Goal: Task Accomplishment & Management: Use online tool/utility

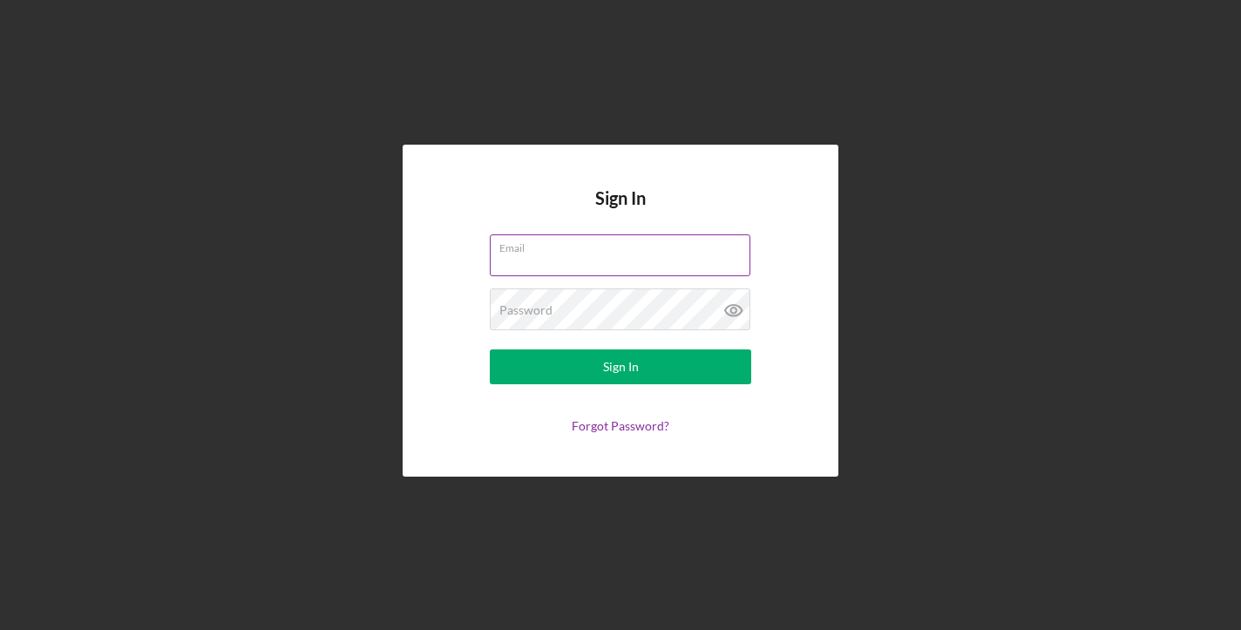
click at [588, 255] on input "Email" at bounding box center [620, 256] width 261 height 42
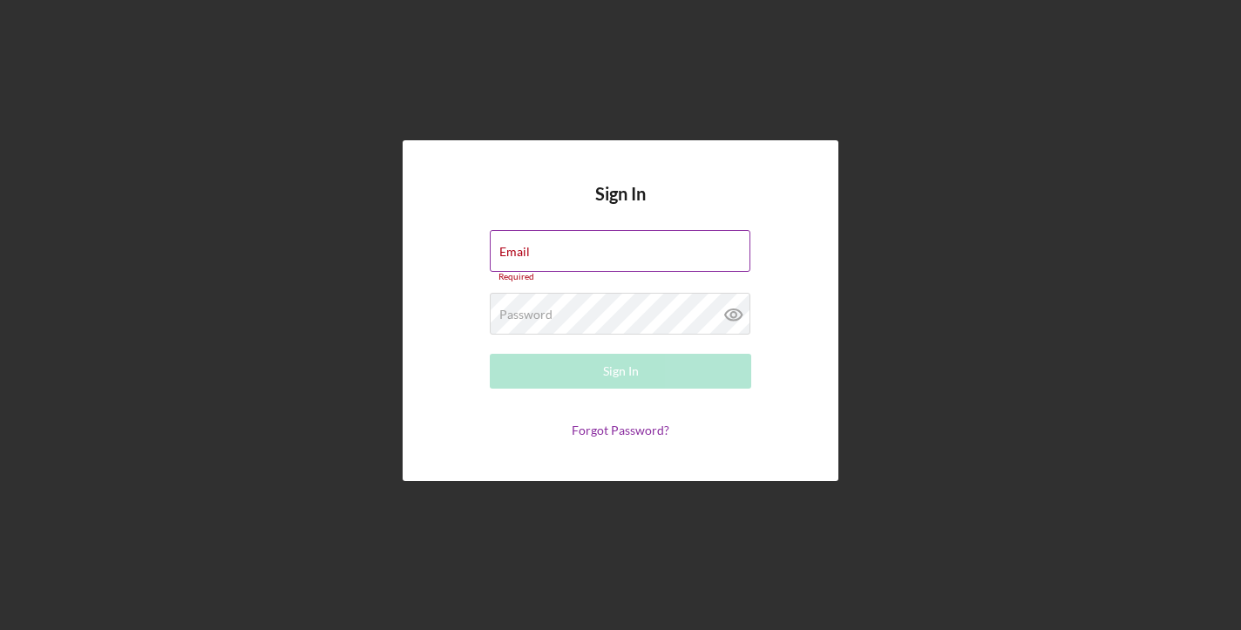
type input "[EMAIL_ADDRESS][DOMAIN_NAME]"
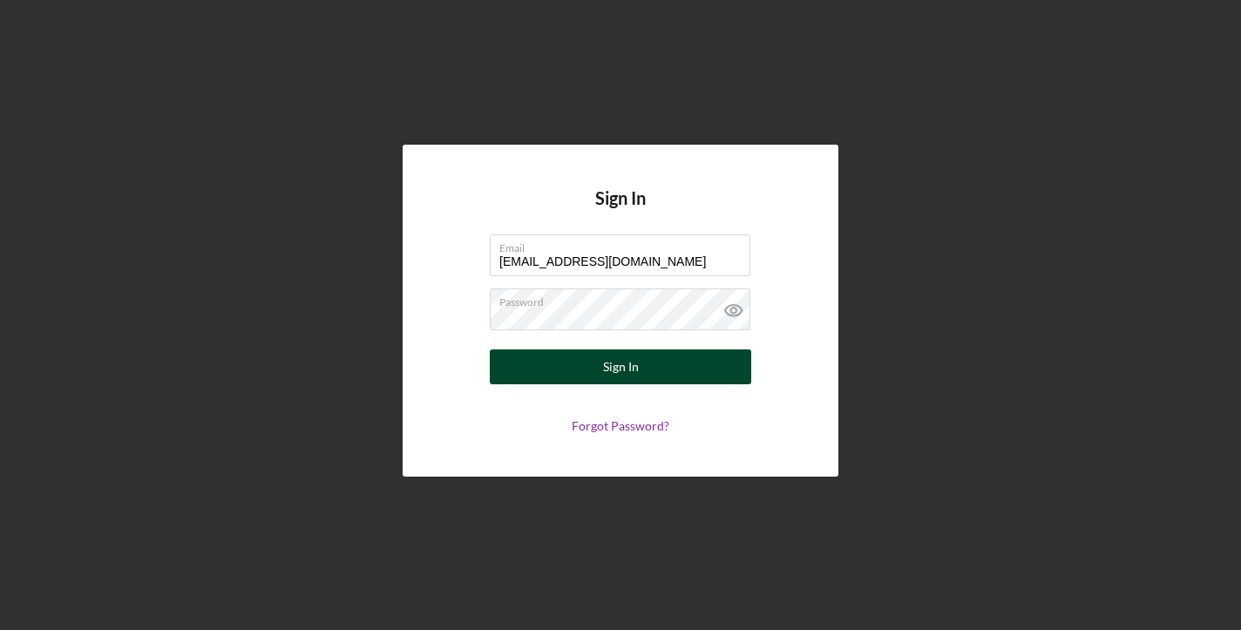
click at [595, 357] on button "Sign In" at bounding box center [621, 367] width 262 height 35
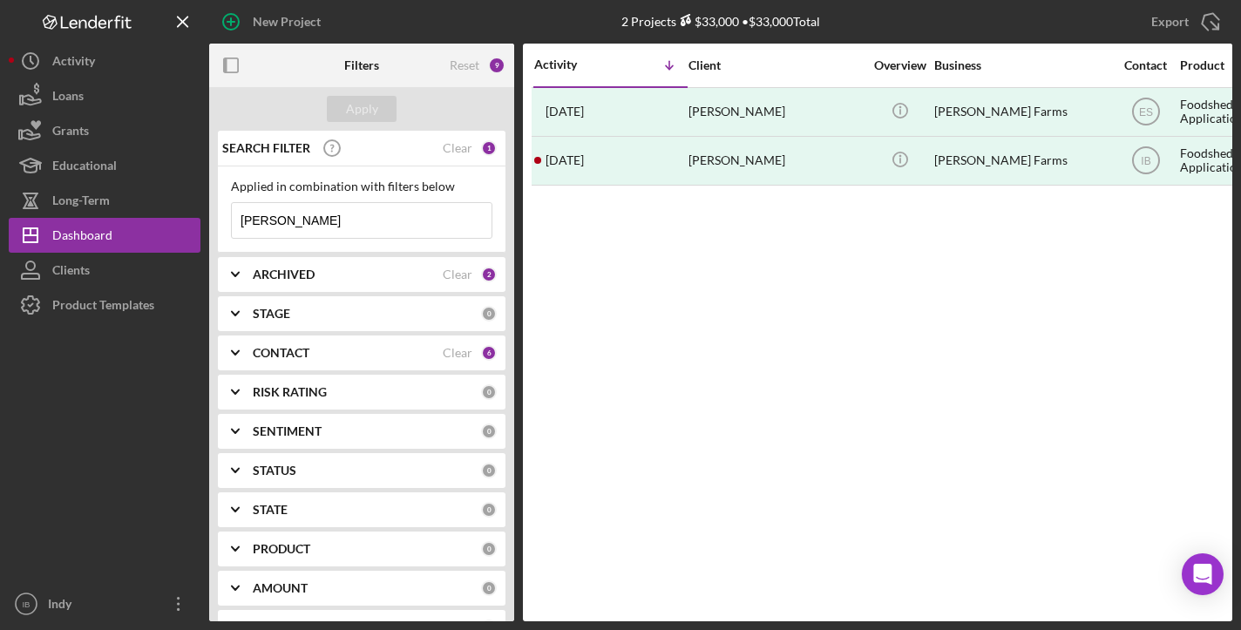
scroll to position [233, 0]
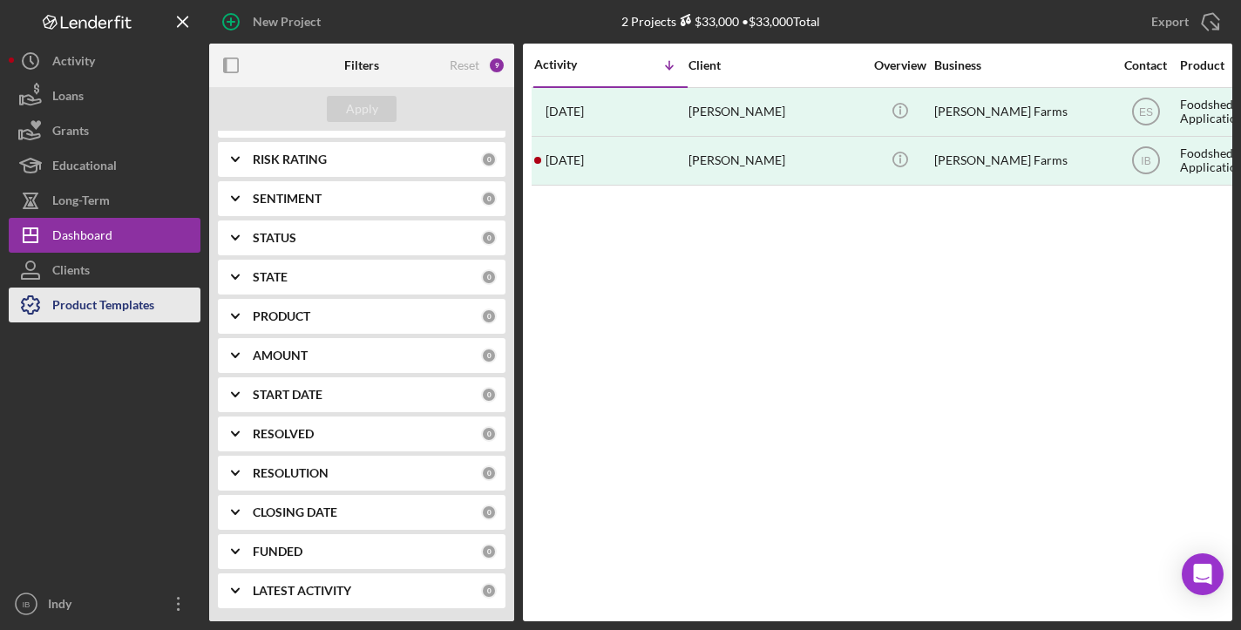
click at [96, 289] on div "Product Templates" at bounding box center [103, 307] width 102 height 39
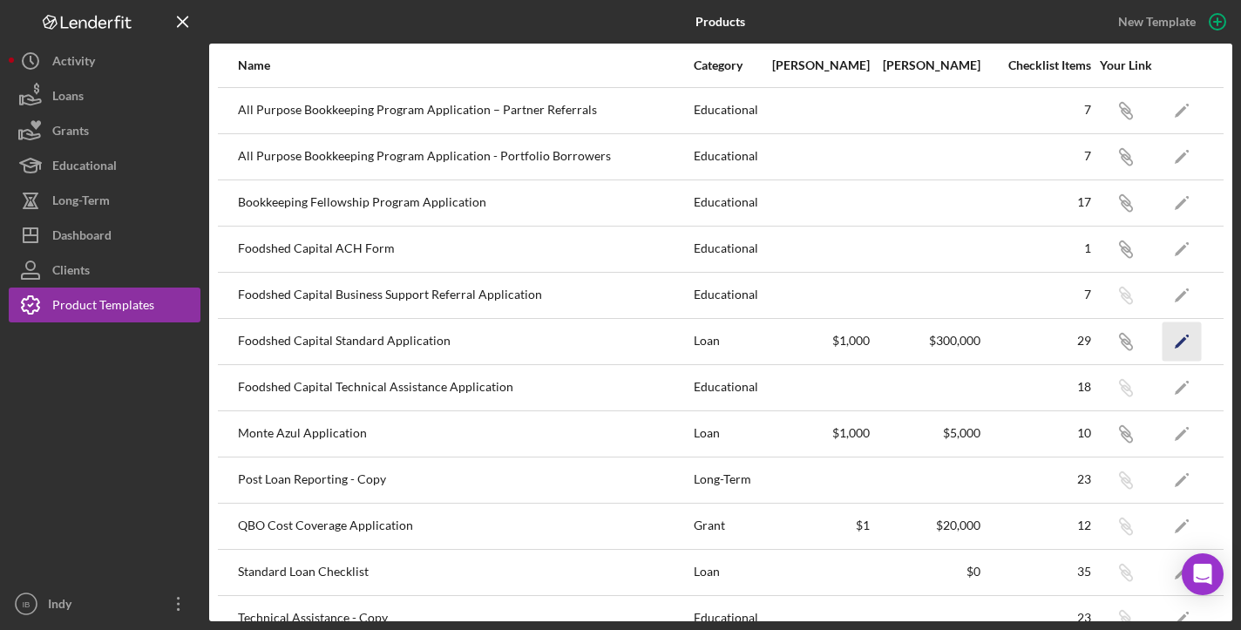
click at [1184, 342] on icon "Icon/Edit" at bounding box center [1182, 341] width 39 height 39
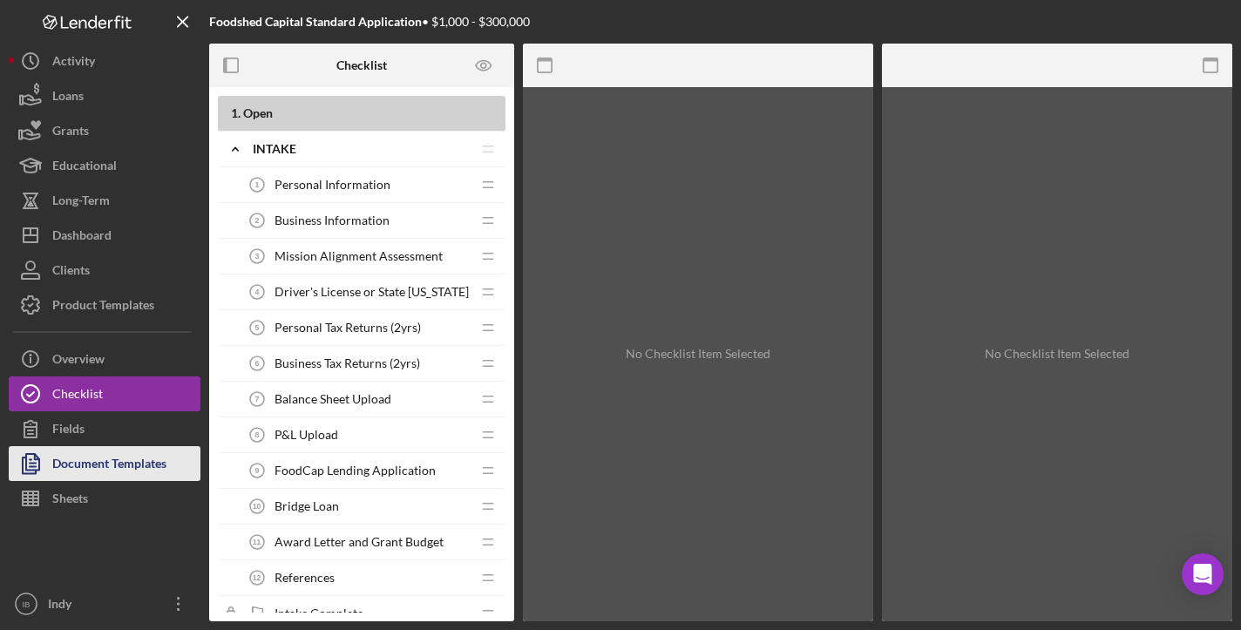
click at [66, 446] on div "Document Templates" at bounding box center [109, 465] width 114 height 39
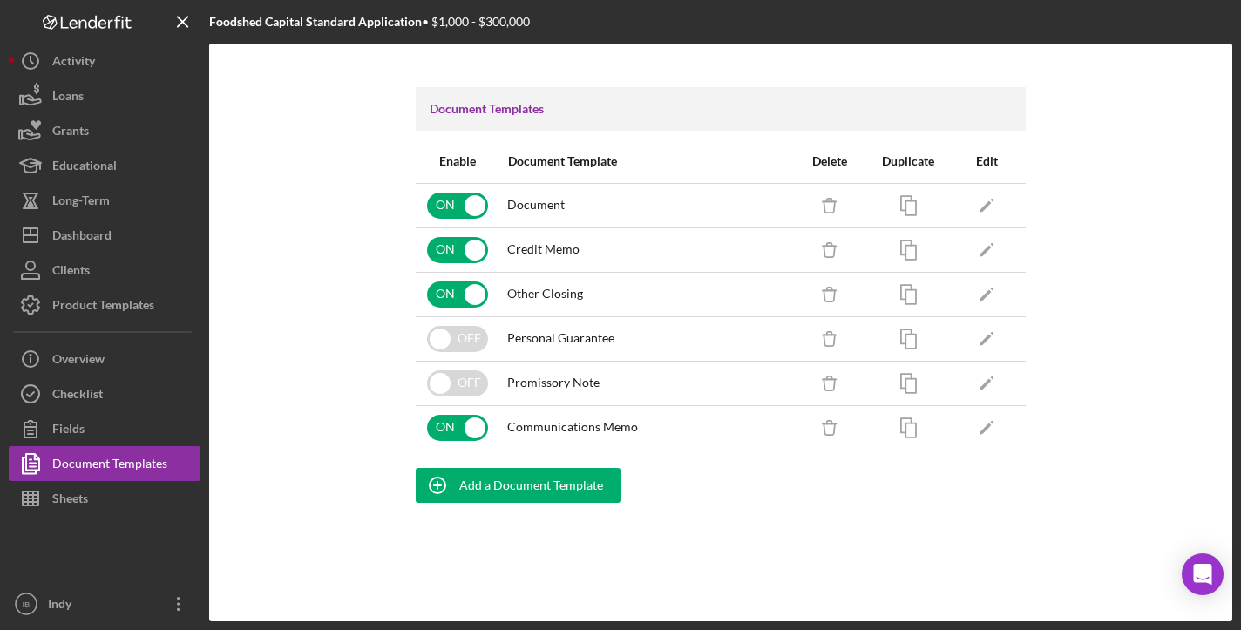
click at [535, 421] on span "Communications Memo" at bounding box center [572, 427] width 131 height 14
click at [988, 433] on icon "Icon/Edit" at bounding box center [987, 427] width 39 height 39
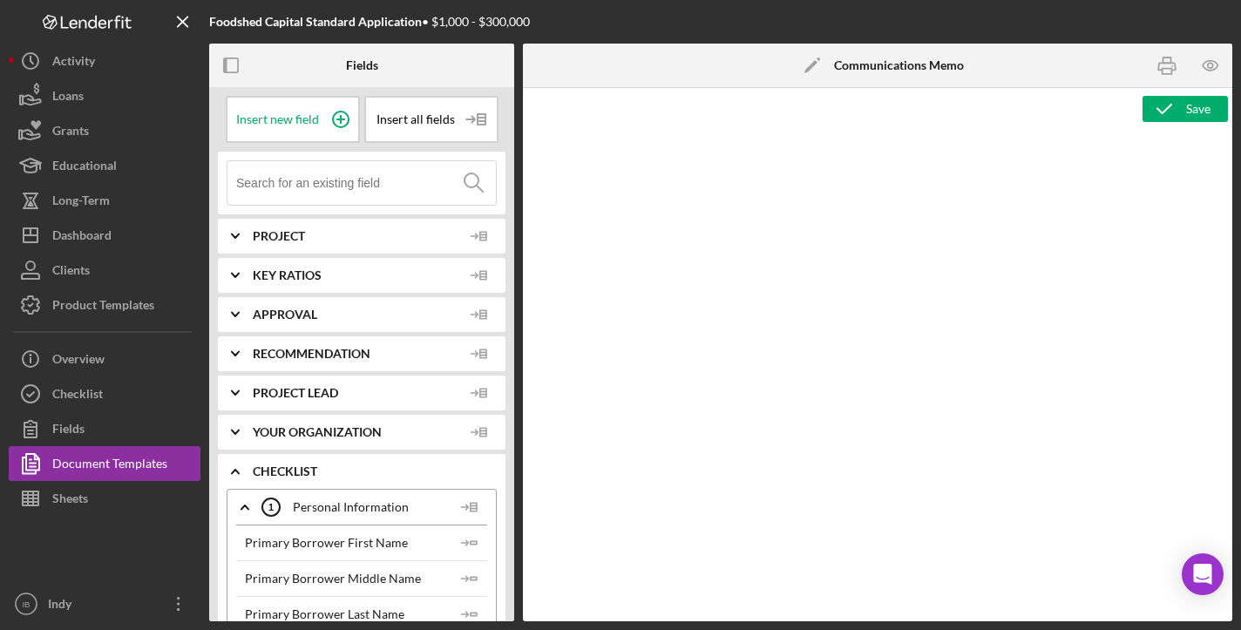
type textarea "<p style="text-align: center;"><img src="data:image/png;base64,iVBORw0KGgoAAAAN…"
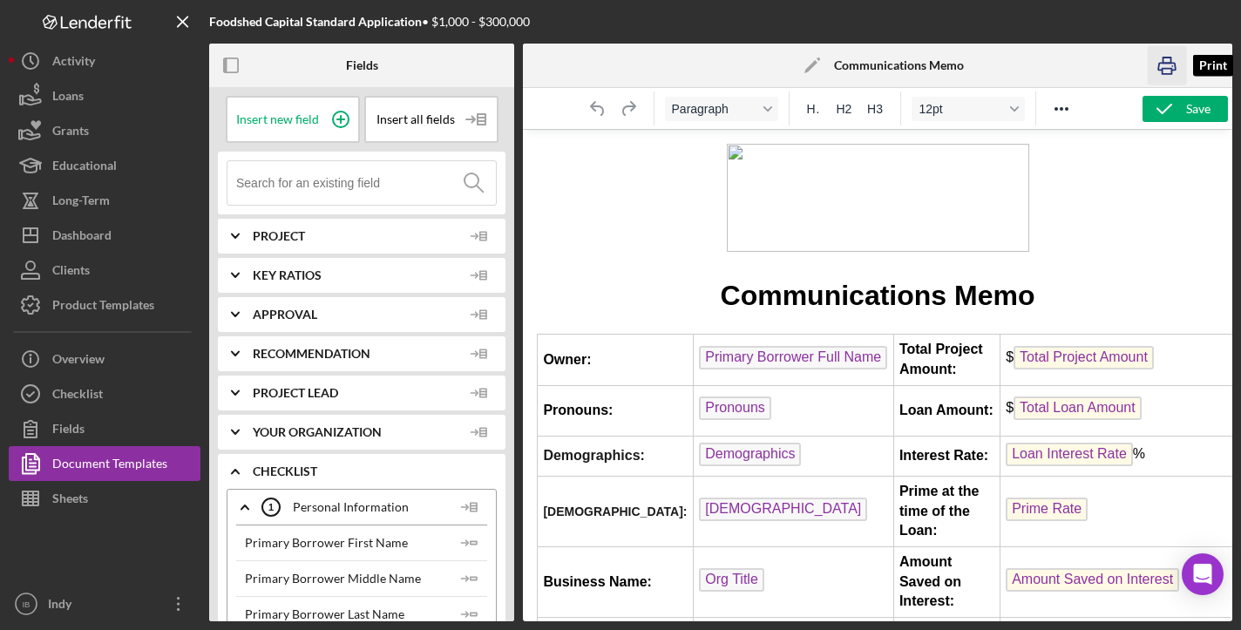
drag, startPoint x: 1160, startPoint y: 56, endPoint x: 41, endPoint y: 82, distance: 1119.6
click at [1160, 56] on icon "button" at bounding box center [1166, 65] width 39 height 39
